Goal: Information Seeking & Learning: Learn about a topic

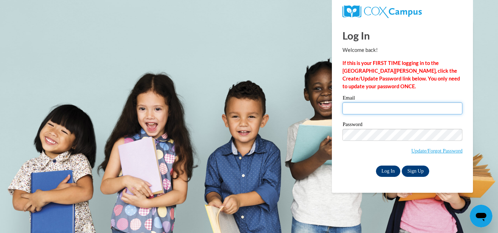
type input "logan.okita@k12.hi.us"
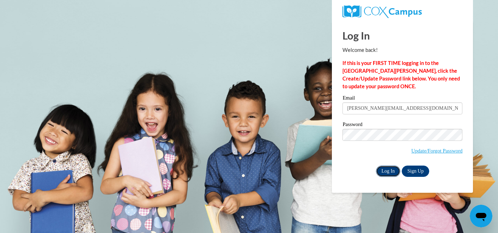
click at [385, 172] on input "Log In" at bounding box center [388, 170] width 25 height 11
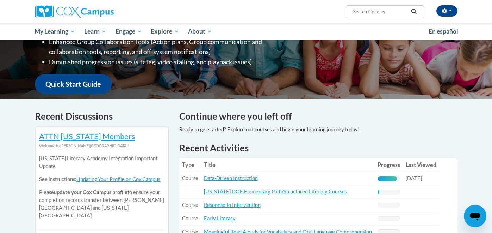
scroll to position [155, 0]
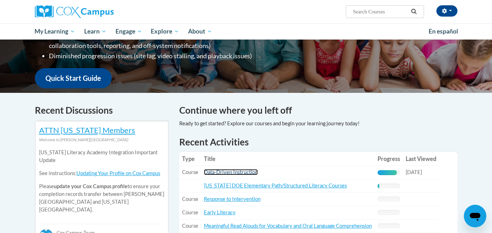
click at [247, 171] on link "Data-Driven Instruction" at bounding box center [231, 172] width 54 height 6
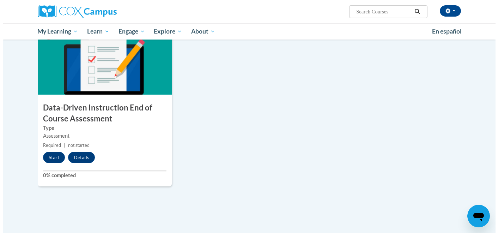
scroll to position [536, 0]
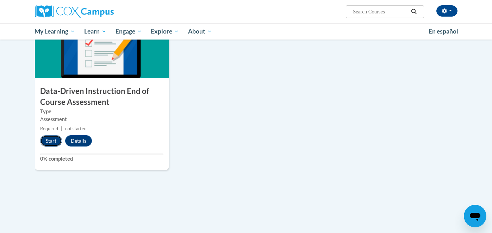
click at [50, 140] on button "Start" at bounding box center [51, 140] width 22 height 11
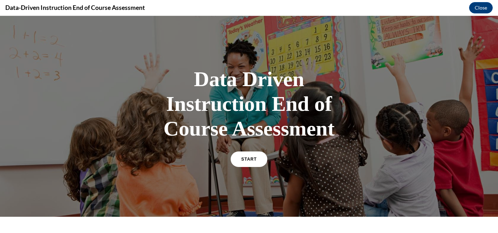
scroll to position [16, 0]
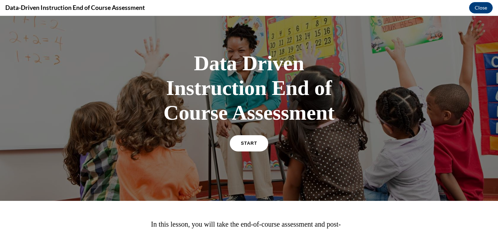
click at [248, 145] on span "START" at bounding box center [249, 143] width 16 height 5
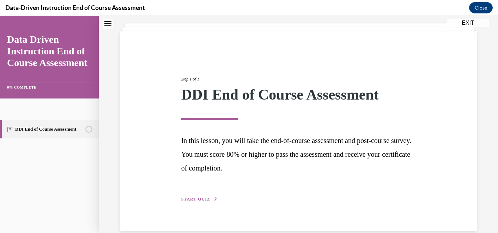
scroll to position [51, 0]
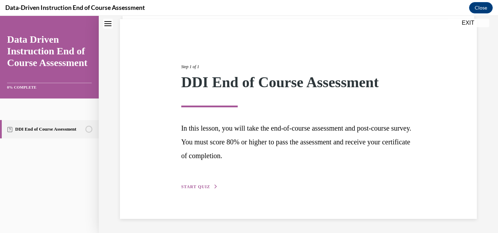
click at [193, 187] on span "START QUIZ" at bounding box center [195, 186] width 29 height 5
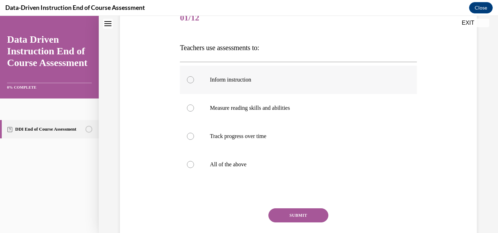
scroll to position [107, 0]
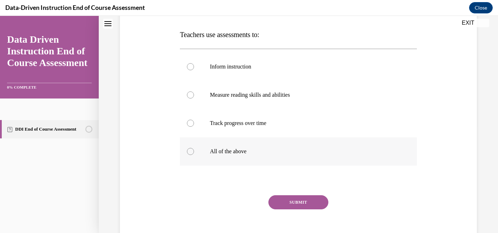
click at [247, 154] on p "All of the above" at bounding box center [304, 151] width 189 height 7
click at [194, 154] on input "All of the above" at bounding box center [190, 151] width 7 height 7
radio input "true"
click at [289, 202] on button "SUBMIT" at bounding box center [298, 202] width 60 height 14
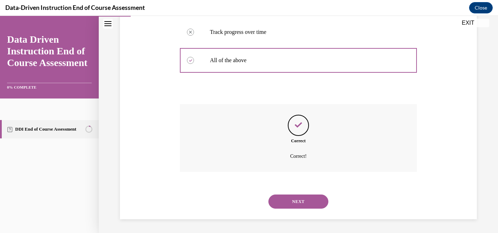
scroll to position [198, 0]
click at [305, 196] on button "NEXT" at bounding box center [298, 201] width 60 height 14
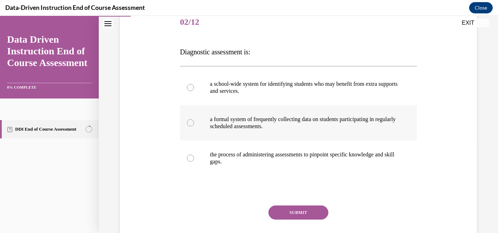
scroll to position [90, 0]
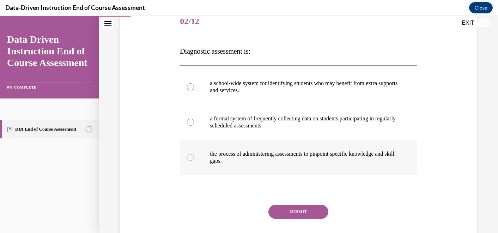
click at [275, 157] on p "the process of administering assessments to pinpoint specific knowledge and ski…" at bounding box center [304, 157] width 189 height 14
click at [194, 157] on input "the process of administering assessments to pinpoint specific knowledge and ski…" at bounding box center [190, 157] width 7 height 7
radio input "true"
click at [301, 211] on button "SUBMIT" at bounding box center [298, 211] width 60 height 14
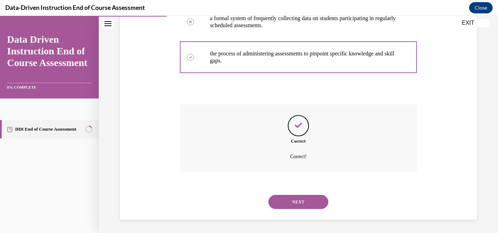
scroll to position [191, 0]
click at [311, 203] on button "NEXT" at bounding box center [298, 201] width 60 height 14
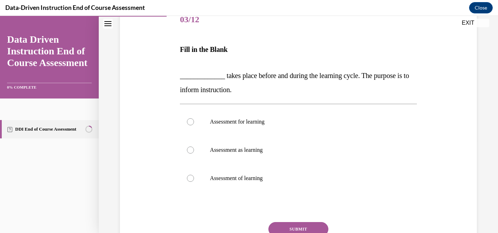
scroll to position [92, 0]
click at [261, 123] on p "Assessment for learning" at bounding box center [304, 121] width 189 height 7
click at [194, 123] on input "Assessment for learning" at bounding box center [190, 121] width 7 height 7
radio input "true"
click at [306, 228] on button "SUBMIT" at bounding box center [298, 228] width 60 height 14
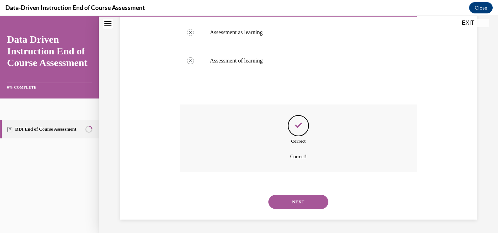
scroll to position [210, 0]
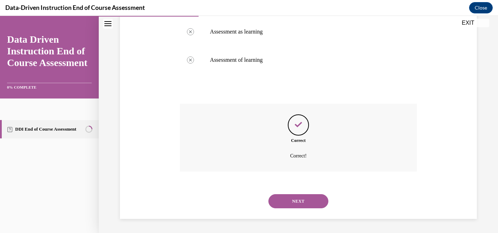
click at [302, 206] on button "NEXT" at bounding box center [298, 201] width 60 height 14
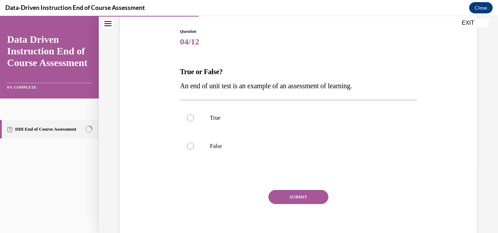
scroll to position [99, 0]
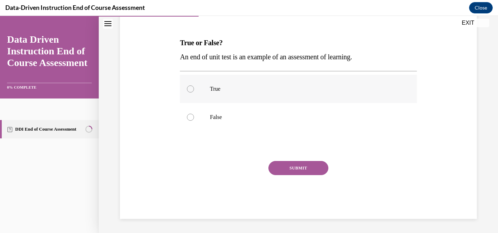
click at [221, 91] on p "True" at bounding box center [304, 88] width 189 height 7
click at [194, 91] on input "True" at bounding box center [190, 88] width 7 height 7
radio input "true"
click at [288, 170] on button "SUBMIT" at bounding box center [298, 168] width 60 height 14
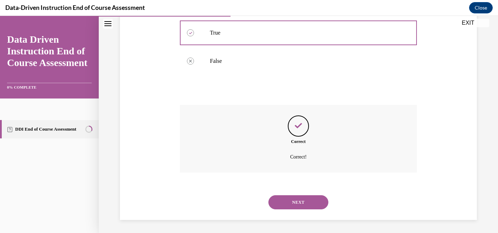
scroll to position [156, 0]
click at [305, 201] on button "NEXT" at bounding box center [298, 201] width 60 height 14
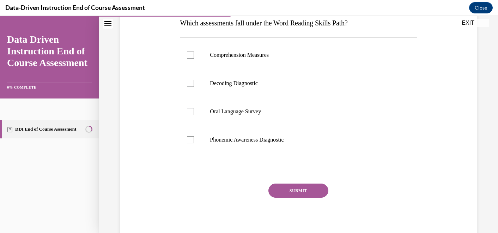
scroll to position [117, 0]
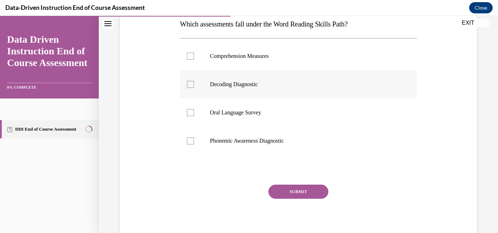
click at [251, 83] on p "Decoding Diagnostic" at bounding box center [304, 84] width 189 height 7
click at [194, 83] on input "Decoding Diagnostic" at bounding box center [190, 84] width 7 height 7
checkbox input "true"
click at [255, 140] on p "Phonemic Awareness Diagnostic" at bounding box center [304, 140] width 189 height 7
click at [194, 140] on input "Phonemic Awareness Diagnostic" at bounding box center [190, 140] width 7 height 7
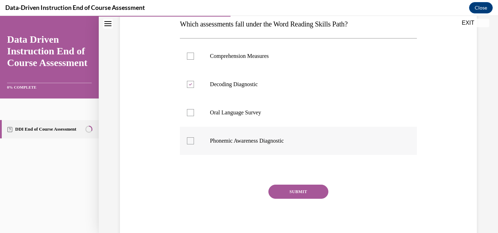
checkbox input "true"
click at [303, 190] on button "SUBMIT" at bounding box center [298, 191] width 60 height 14
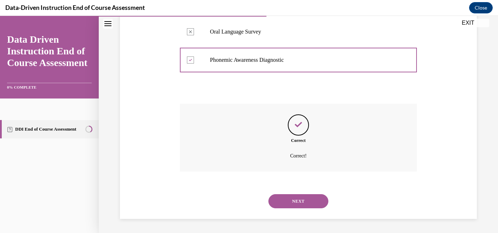
scroll to position [169, 0]
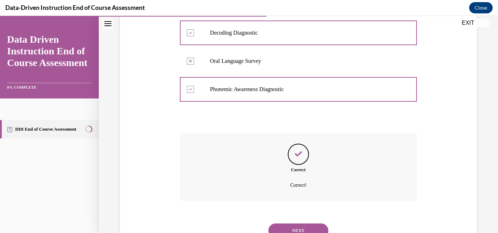
click at [300, 227] on button "NEXT" at bounding box center [298, 230] width 60 height 14
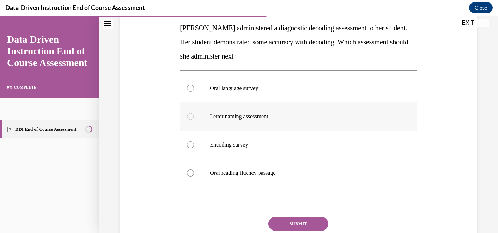
scroll to position [129, 0]
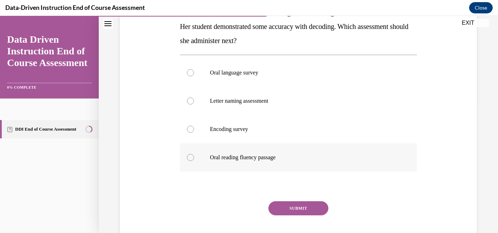
click at [312, 164] on label "Oral reading fluency passage" at bounding box center [298, 157] width 236 height 28
click at [194, 161] on input "Oral reading fluency passage" at bounding box center [190, 157] width 7 height 7
radio input "true"
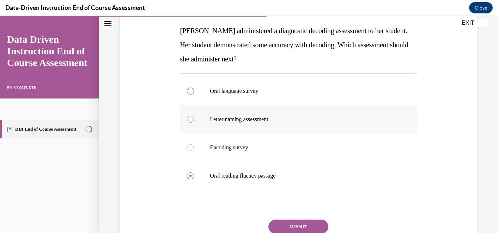
scroll to position [110, 0]
click at [269, 156] on label "Encoding survey" at bounding box center [298, 148] width 236 height 28
click at [194, 151] on input "Encoding survey" at bounding box center [190, 147] width 7 height 7
radio input "true"
click at [292, 225] on button "SUBMIT" at bounding box center [298, 227] width 60 height 14
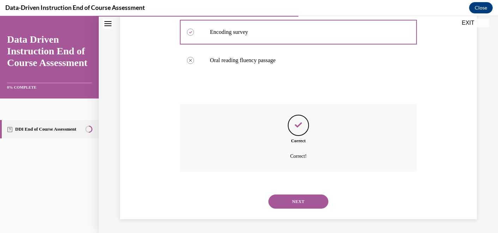
scroll to position [226, 0]
click at [301, 203] on button "NEXT" at bounding box center [298, 201] width 60 height 14
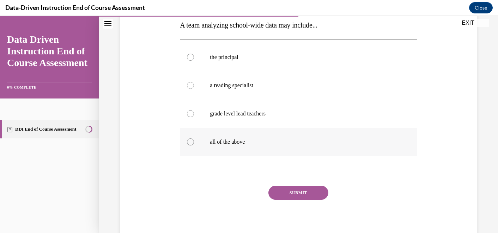
scroll to position [115, 0]
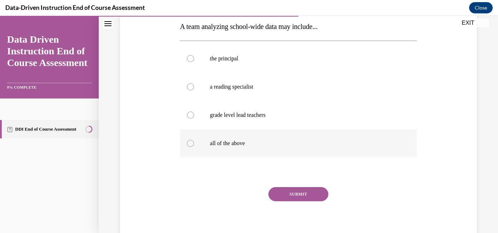
click at [244, 141] on p "all of the above" at bounding box center [304, 143] width 189 height 7
click at [194, 141] on input "all of the above" at bounding box center [190, 143] width 7 height 7
radio input "true"
click at [289, 192] on button "SUBMIT" at bounding box center [298, 194] width 60 height 14
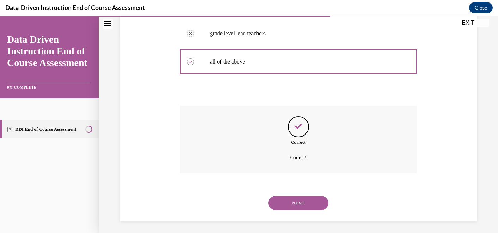
scroll to position [198, 0]
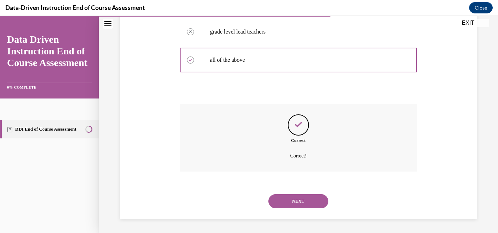
click at [297, 200] on button "NEXT" at bounding box center [298, 201] width 60 height 14
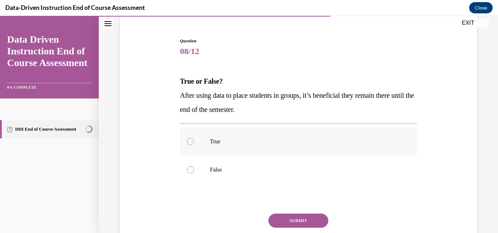
scroll to position [80, 0]
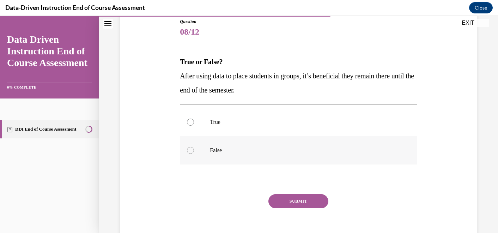
click at [220, 154] on label "False" at bounding box center [298, 150] width 236 height 28
click at [194, 154] on input "False" at bounding box center [190, 150] width 7 height 7
radio input "true"
click at [313, 196] on button "SUBMIT" at bounding box center [298, 201] width 60 height 14
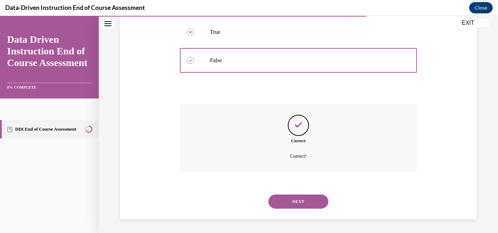
scroll to position [170, 0]
click at [311, 203] on button "NEXT" at bounding box center [298, 201] width 60 height 14
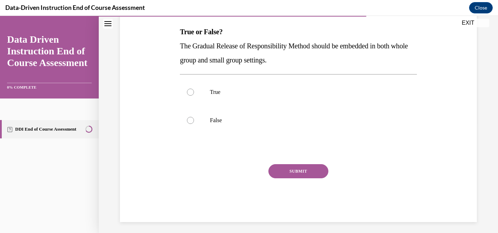
scroll to position [113, 0]
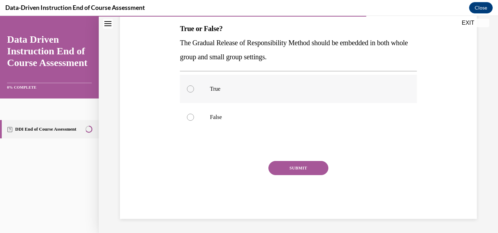
click at [236, 99] on label "True" at bounding box center [298, 89] width 236 height 28
click at [194, 92] on input "True" at bounding box center [190, 88] width 7 height 7
radio input "true"
click at [289, 166] on button "SUBMIT" at bounding box center [298, 168] width 60 height 14
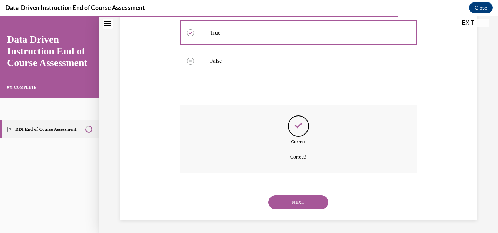
scroll to position [170, 0]
click at [299, 205] on button "NEXT" at bounding box center [298, 201] width 60 height 14
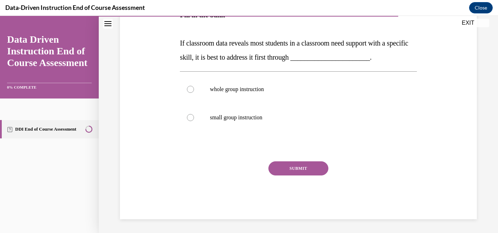
scroll to position [138, 0]
click at [262, 93] on label "whole group instruction" at bounding box center [298, 89] width 236 height 28
click at [194, 93] on input "whole group instruction" at bounding box center [190, 89] width 7 height 7
radio input "true"
click at [300, 163] on button "SUBMIT" at bounding box center [298, 168] width 60 height 14
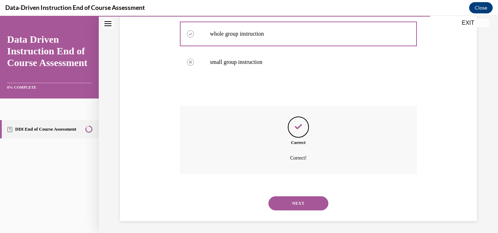
scroll to position [196, 0]
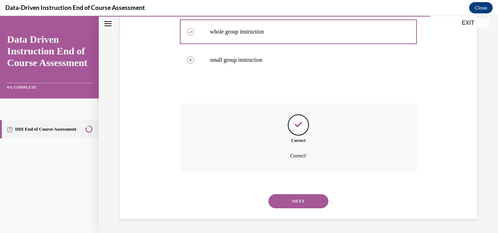
click at [301, 199] on button "NEXT" at bounding box center [298, 201] width 60 height 14
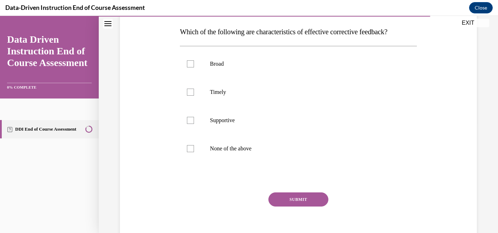
scroll to position [110, 0]
click at [252, 96] on label "Timely" at bounding box center [298, 92] width 236 height 28
click at [194, 95] on input "Timely" at bounding box center [190, 91] width 7 height 7
checkbox input "true"
click at [245, 124] on label "Supportive" at bounding box center [298, 120] width 236 height 28
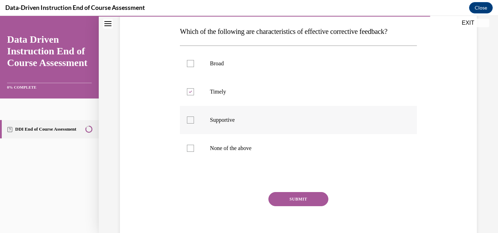
click at [194, 123] on input "Supportive" at bounding box center [190, 119] width 7 height 7
checkbox input "true"
click at [294, 197] on button "SUBMIT" at bounding box center [298, 199] width 60 height 14
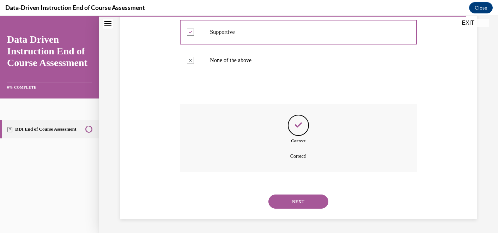
scroll to position [198, 0]
click at [291, 203] on button "NEXT" at bounding box center [298, 201] width 60 height 14
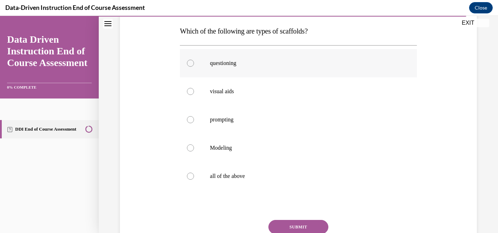
scroll to position [88, 0]
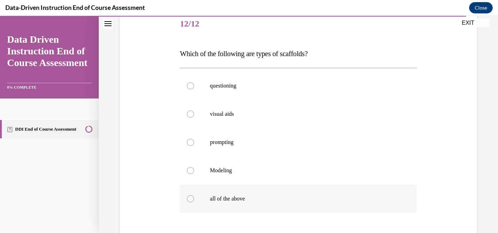
click at [266, 195] on p "all of the above" at bounding box center [304, 198] width 189 height 7
click at [194, 195] on input "all of the above" at bounding box center [190, 198] width 7 height 7
radio input "true"
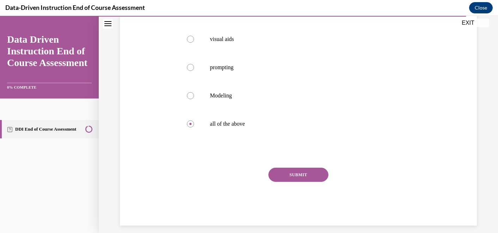
click at [303, 173] on button "SUBMIT" at bounding box center [298, 174] width 60 height 14
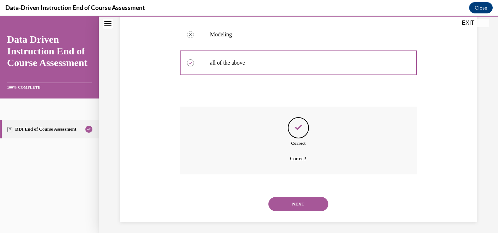
scroll to position [226, 0]
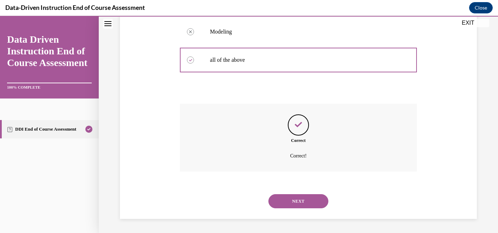
click at [299, 199] on button "NEXT" at bounding box center [298, 201] width 60 height 14
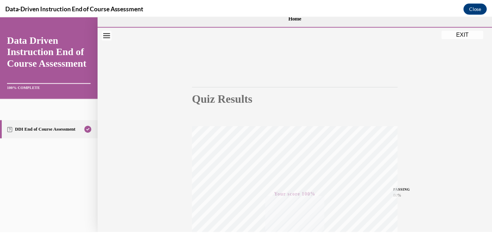
scroll to position [0, 0]
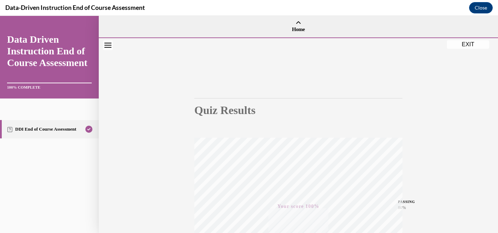
click at [467, 46] on button "EXIT" at bounding box center [467, 44] width 42 height 8
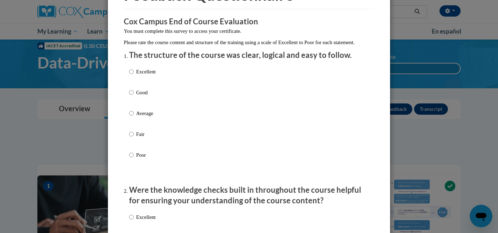
scroll to position [68, 0]
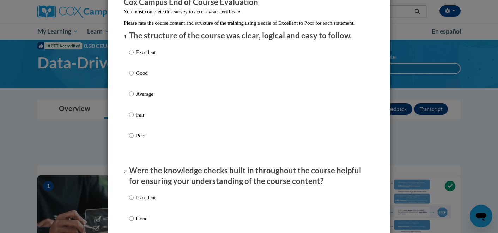
click at [137, 77] on p "Good" at bounding box center [145, 73] width 19 height 8
click at [134, 77] on input "Good" at bounding box center [131, 73] width 5 height 8
radio input "true"
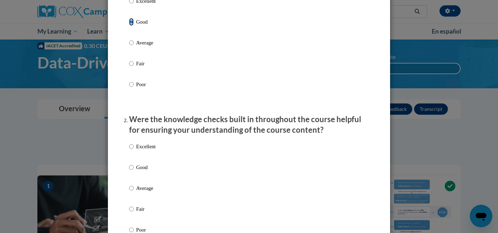
scroll to position [205, 0]
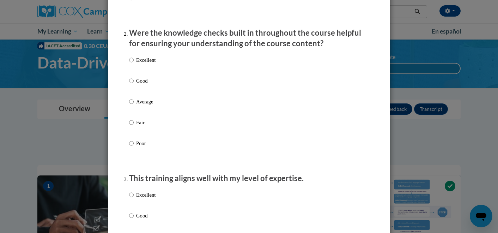
click at [163, 90] on div "Excellent Good Average Fair Poor" at bounding box center [249, 109] width 240 height 115
click at [129, 85] on input "Good" at bounding box center [131, 81] width 5 height 8
radio input "true"
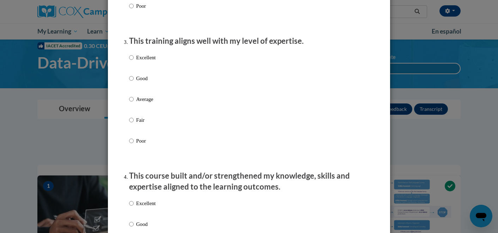
scroll to position [358, 0]
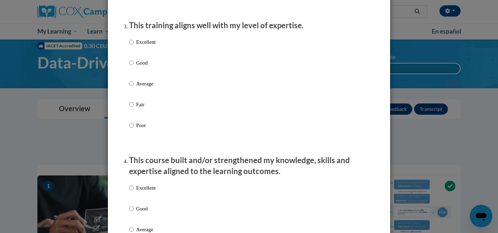
click at [136, 67] on p "Good" at bounding box center [145, 63] width 19 height 8
click at [134, 67] on input "Good" at bounding box center [131, 63] width 5 height 8
radio input "true"
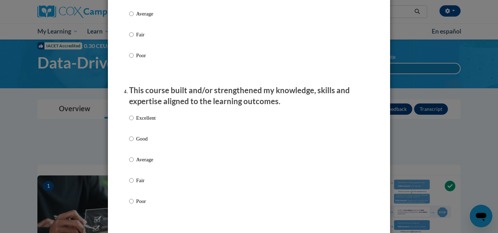
scroll to position [428, 0]
click at [143, 142] on p "Good" at bounding box center [145, 138] width 19 height 8
click at [134, 142] on input "Good" at bounding box center [131, 138] width 5 height 8
radio input "true"
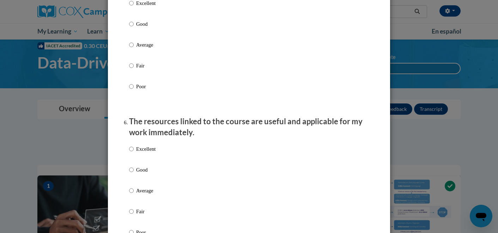
scroll to position [660, 0]
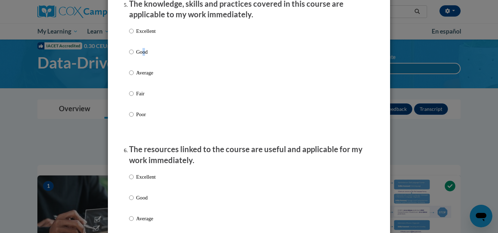
click at [141, 56] on p "Good" at bounding box center [145, 52] width 19 height 8
click at [130, 35] on input "Excellent" at bounding box center [131, 31] width 5 height 8
radio input "true"
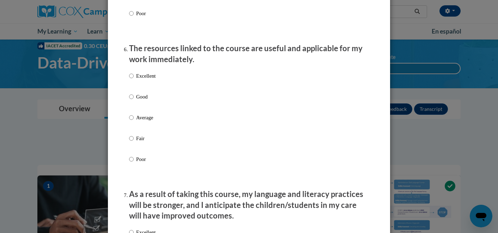
scroll to position [764, 0]
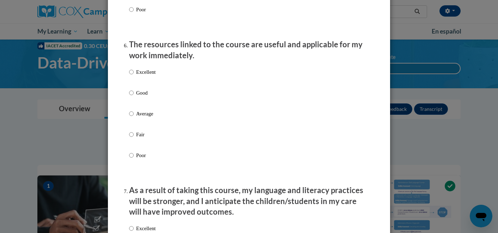
click at [136, 97] on p "Good" at bounding box center [145, 93] width 19 height 8
click at [134, 97] on input "Good" at bounding box center [131, 93] width 5 height 8
radio input "true"
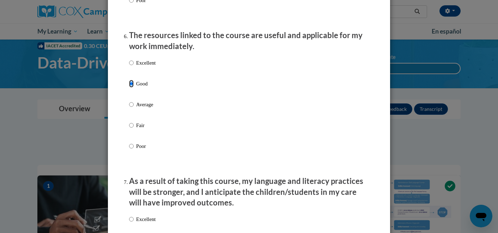
scroll to position [830, 0]
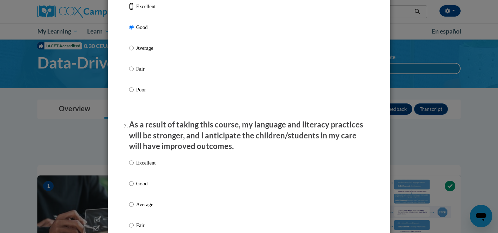
click at [129, 10] on input "Excellent" at bounding box center [131, 6] width 5 height 8
radio input "true"
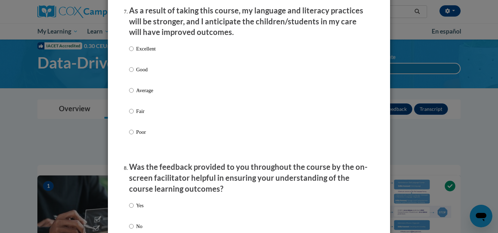
scroll to position [948, 0]
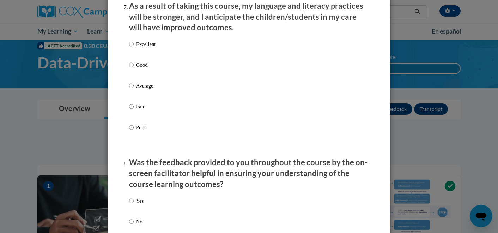
click at [131, 72] on label "Good" at bounding box center [142, 70] width 26 height 19
click at [131, 69] on input "Good" at bounding box center [131, 65] width 5 height 8
radio input "true"
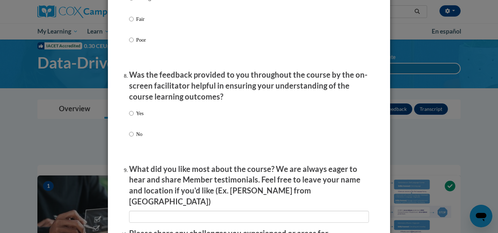
scroll to position [1036, 0]
click at [132, 123] on label "Yes" at bounding box center [136, 118] width 14 height 19
click at [132, 117] on input "Yes" at bounding box center [131, 113] width 5 height 8
radio input "true"
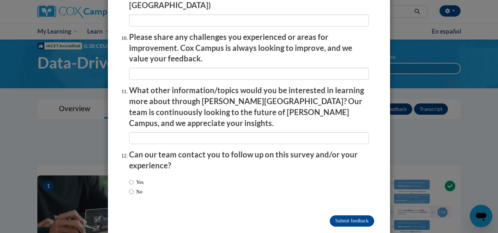
scroll to position [1233, 0]
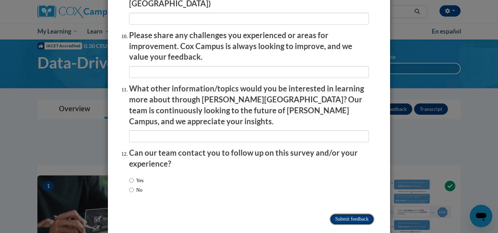
click at [354, 213] on input "Submit feedback" at bounding box center [351, 218] width 44 height 11
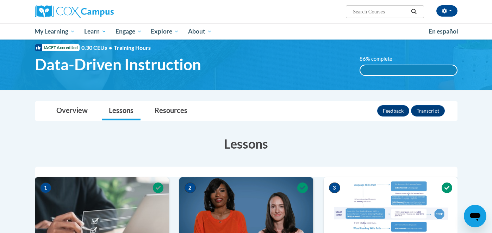
scroll to position [0, 0]
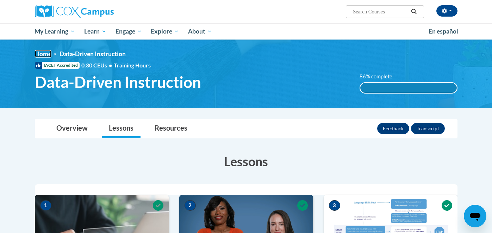
click at [46, 53] on link "Home" at bounding box center [43, 53] width 17 height 7
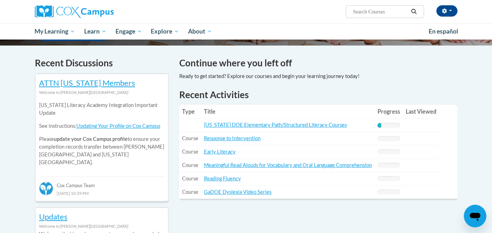
scroll to position [202, 0]
click at [295, 122] on link "[US_STATE] DOE Elementary Path/Structured Literacy Courses" at bounding box center [275, 125] width 143 height 6
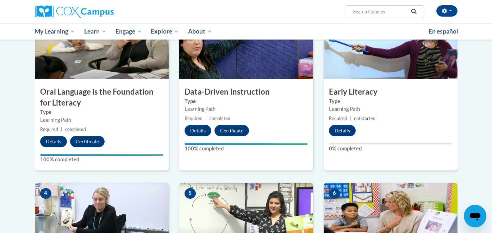
scroll to position [88, 0]
